Goal: Task Accomplishment & Management: Complete application form

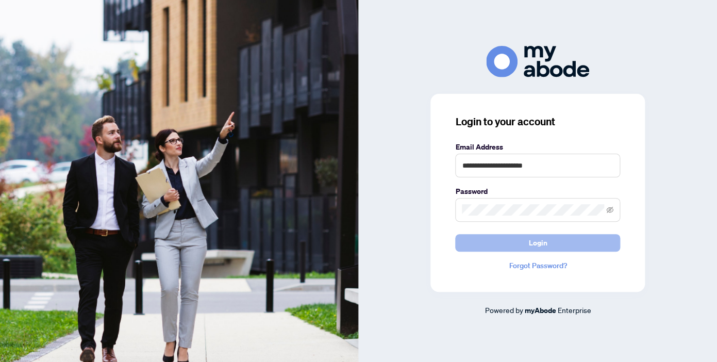
click at [532, 244] on span "Login" at bounding box center [537, 242] width 19 height 16
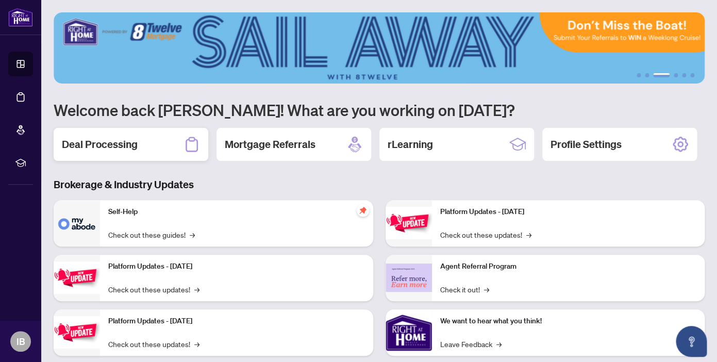
click at [97, 149] on h2 "Deal Processing" at bounding box center [100, 144] width 76 height 14
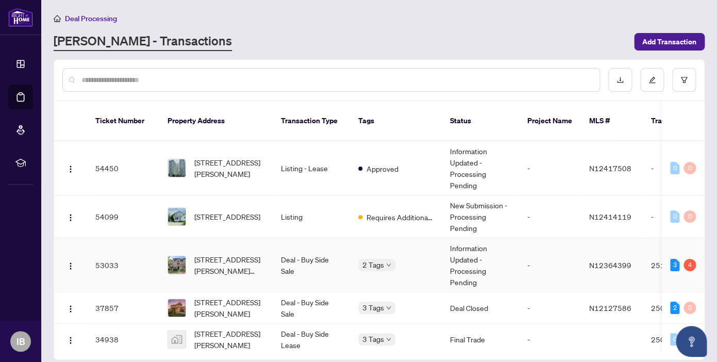
click at [679, 259] on div "3 4" at bounding box center [683, 265] width 26 height 12
click at [273, 259] on td "Deal - Buy Side Sale" at bounding box center [311, 265] width 77 height 54
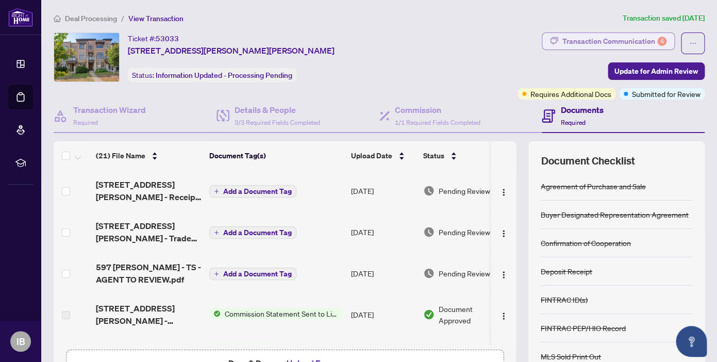
click at [644, 41] on div "Transaction Communication 4" at bounding box center [614, 41] width 104 height 16
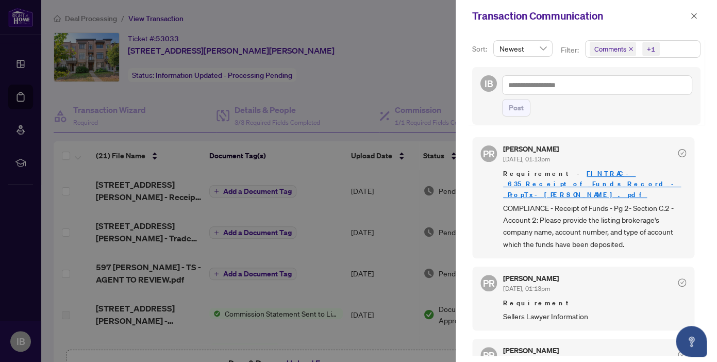
click at [417, 81] on div at bounding box center [358, 181] width 717 height 362
click at [688, 16] on button "button" at bounding box center [693, 16] width 13 height 12
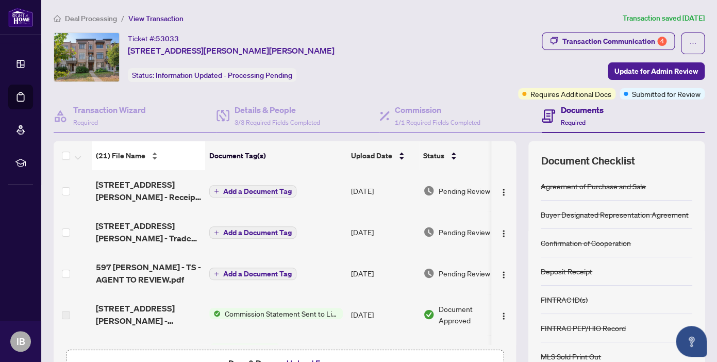
click at [154, 157] on div "(21) File Name" at bounding box center [148, 155] width 105 height 11
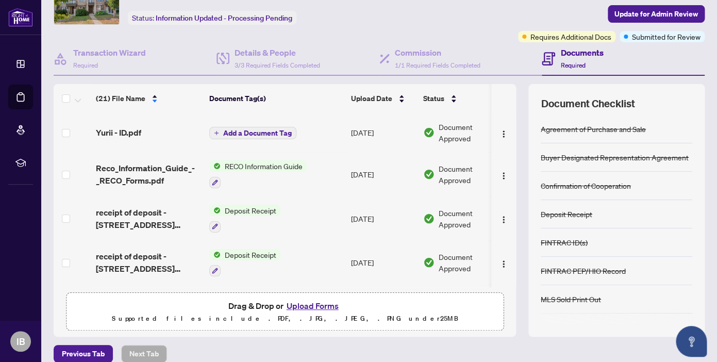
scroll to position [70, 0]
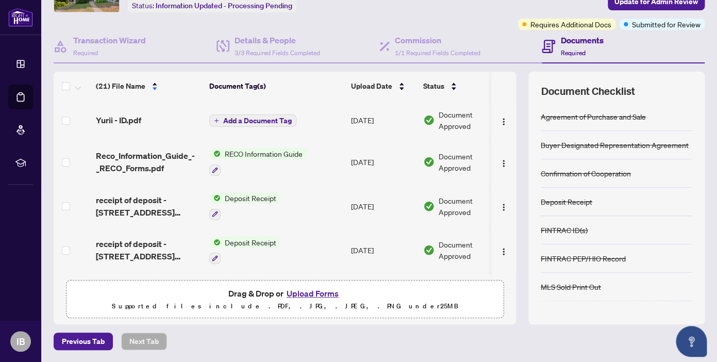
click at [276, 275] on div "(21) File Name Document Tag(s) Upload Date Status (21) File Name Document Tag(s…" at bounding box center [285, 198] width 462 height 252
click at [497, 270] on td at bounding box center [503, 250] width 25 height 44
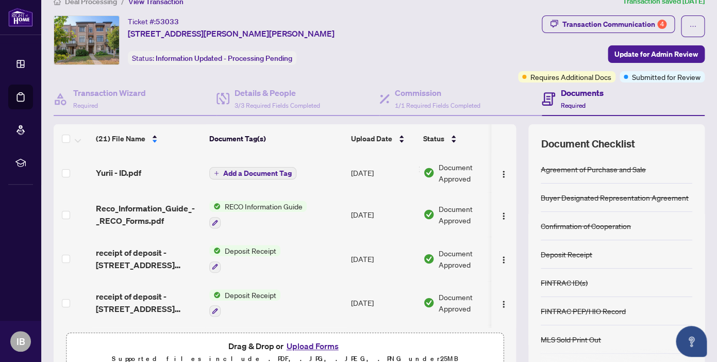
scroll to position [12, 0]
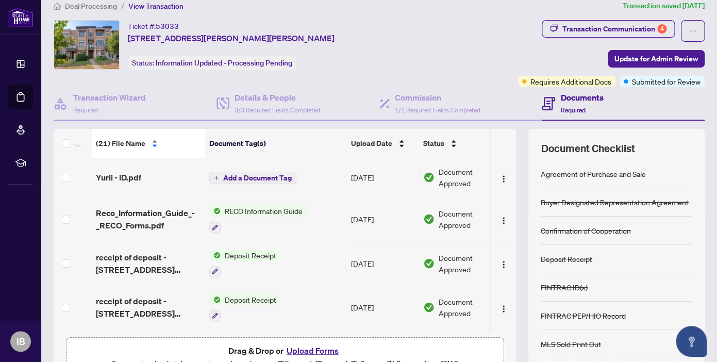
click at [154, 140] on div "(21) File Name" at bounding box center [148, 143] width 105 height 11
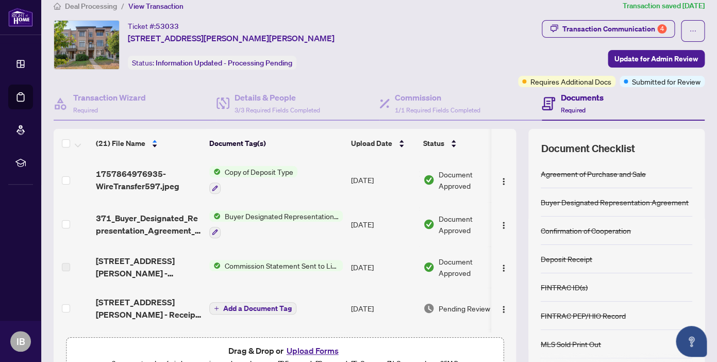
click at [78, 10] on span "Deal Processing" at bounding box center [91, 6] width 52 height 9
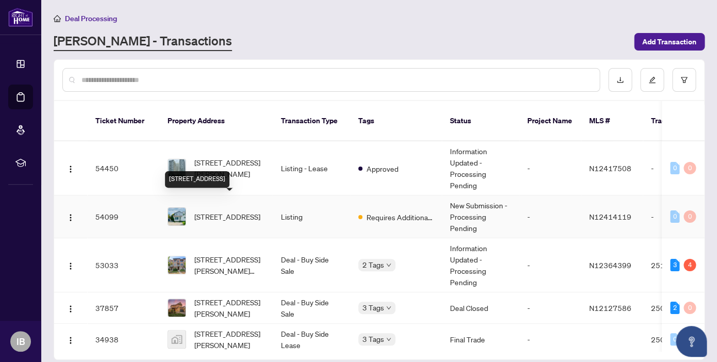
click at [234, 211] on span "3273 Cove Ave, Innisfil, Ontario L9S 2K7, Canada" at bounding box center [227, 216] width 66 height 11
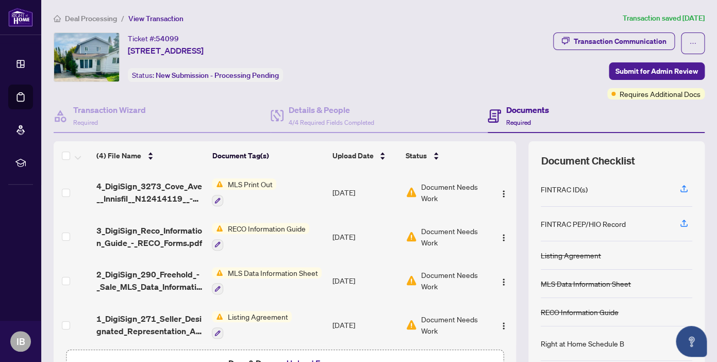
click at [301, 347] on button "Upload Forms" at bounding box center [312, 362] width 58 height 13
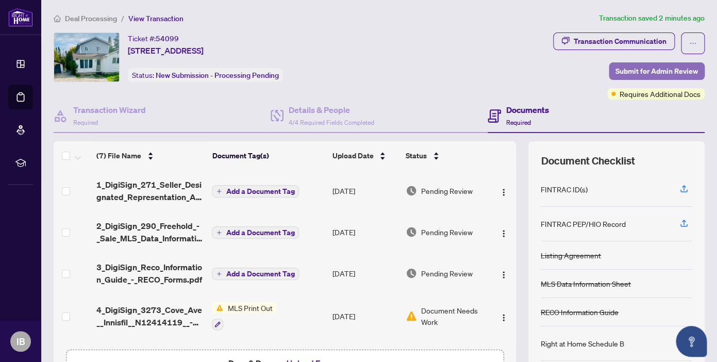
click at [644, 67] on span "Submit for Admin Review" at bounding box center [656, 71] width 82 height 16
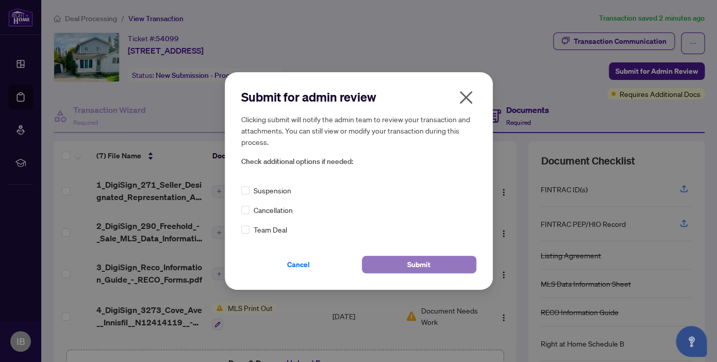
click at [433, 259] on button "Submit" at bounding box center [419, 265] width 114 height 18
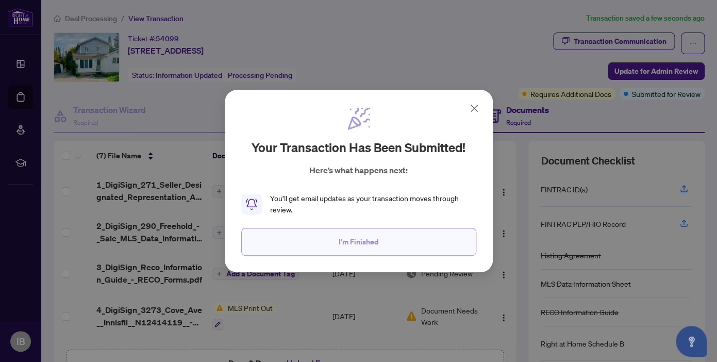
click at [366, 246] on span "I'm Finished" at bounding box center [358, 241] width 40 height 16
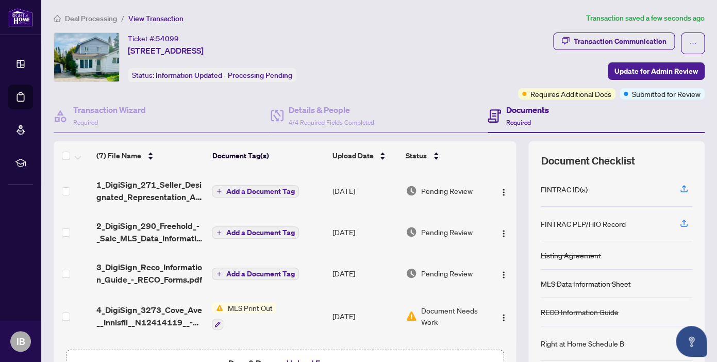
click at [91, 18] on span "Deal Processing" at bounding box center [91, 18] width 52 height 9
